Goal: Check status: Check status

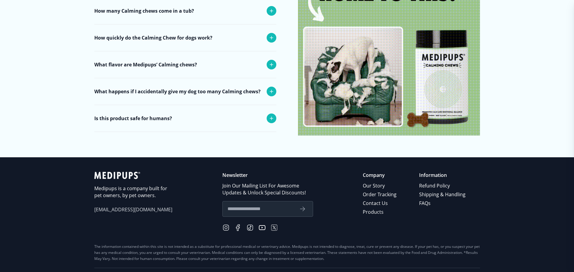
scroll to position [2484, 0]
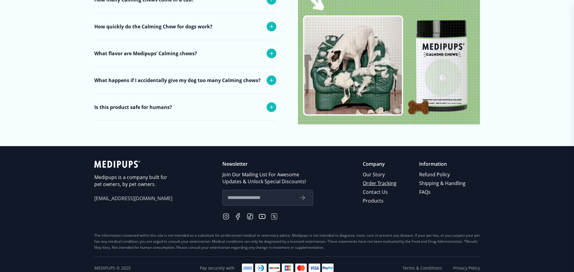
click at [378, 179] on link "Order Tracking" at bounding box center [380, 183] width 35 height 9
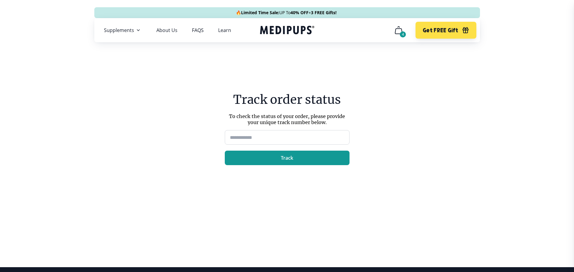
click at [267, 136] on input at bounding box center [287, 137] width 125 height 14
drag, startPoint x: 281, startPoint y: 134, endPoint x: 285, endPoint y: 133, distance: 3.7
click at [283, 134] on input at bounding box center [287, 137] width 125 height 14
type input "*****"
click at [225, 150] on button "Track" at bounding box center [287, 157] width 125 height 14
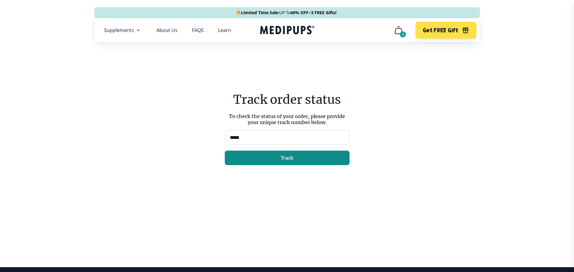
click at [286, 161] on span "Track" at bounding box center [287, 158] width 12 height 6
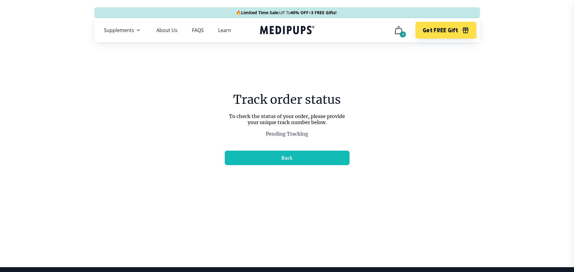
click at [400, 33] on div "4" at bounding box center [403, 34] width 6 height 6
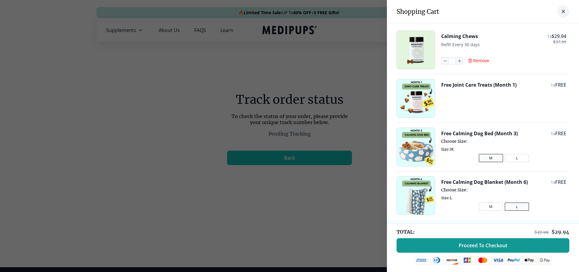
click at [475, 61] on span "Remove" at bounding box center [481, 60] width 16 height 5
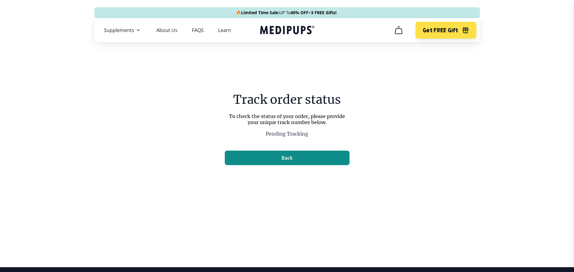
click at [273, 155] on button "Back" at bounding box center [287, 157] width 125 height 14
